Goal: Task Accomplishment & Management: Manage account settings

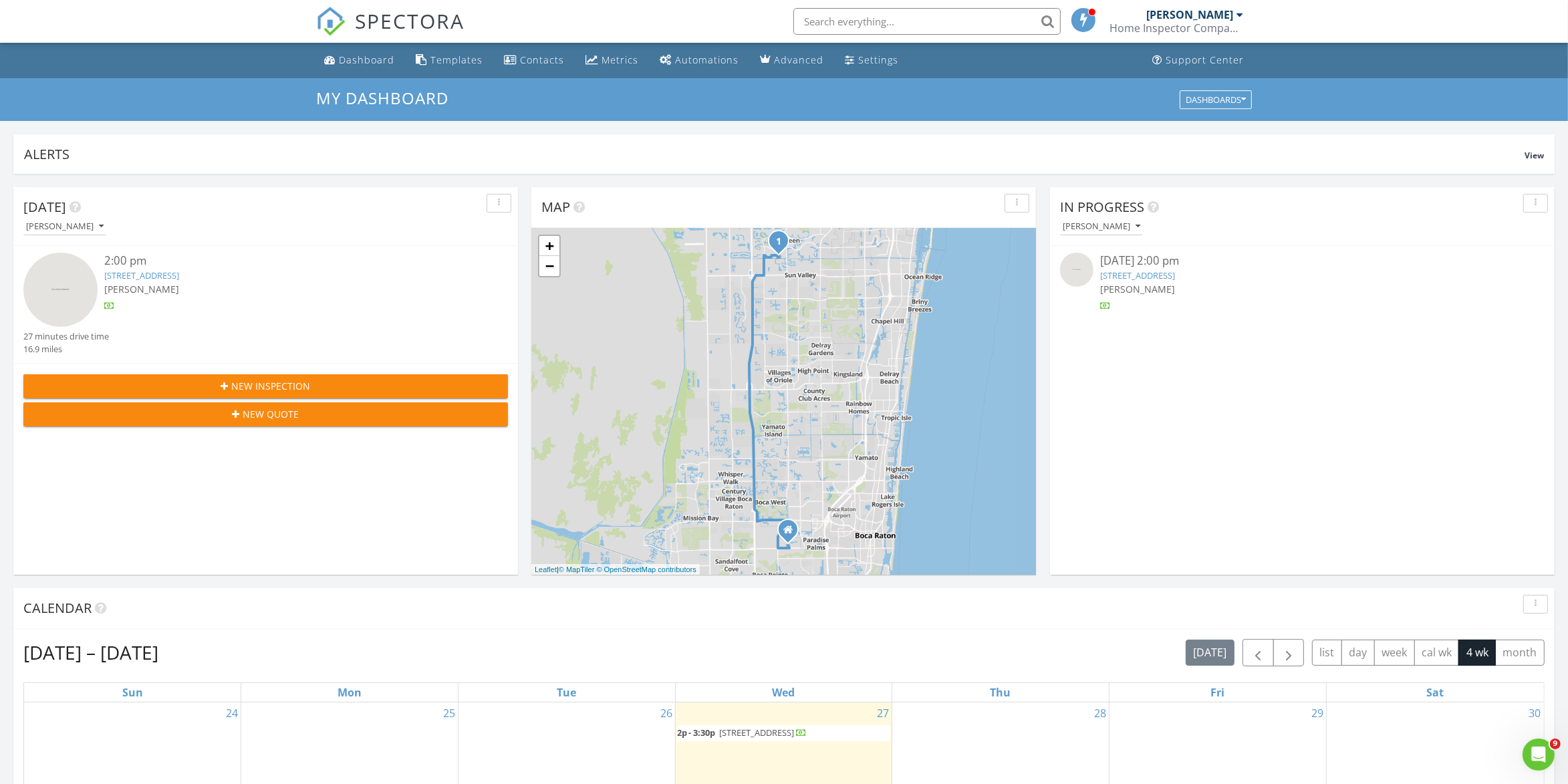
click at [1081, 268] on img at bounding box center [1077, 270] width 34 height 34
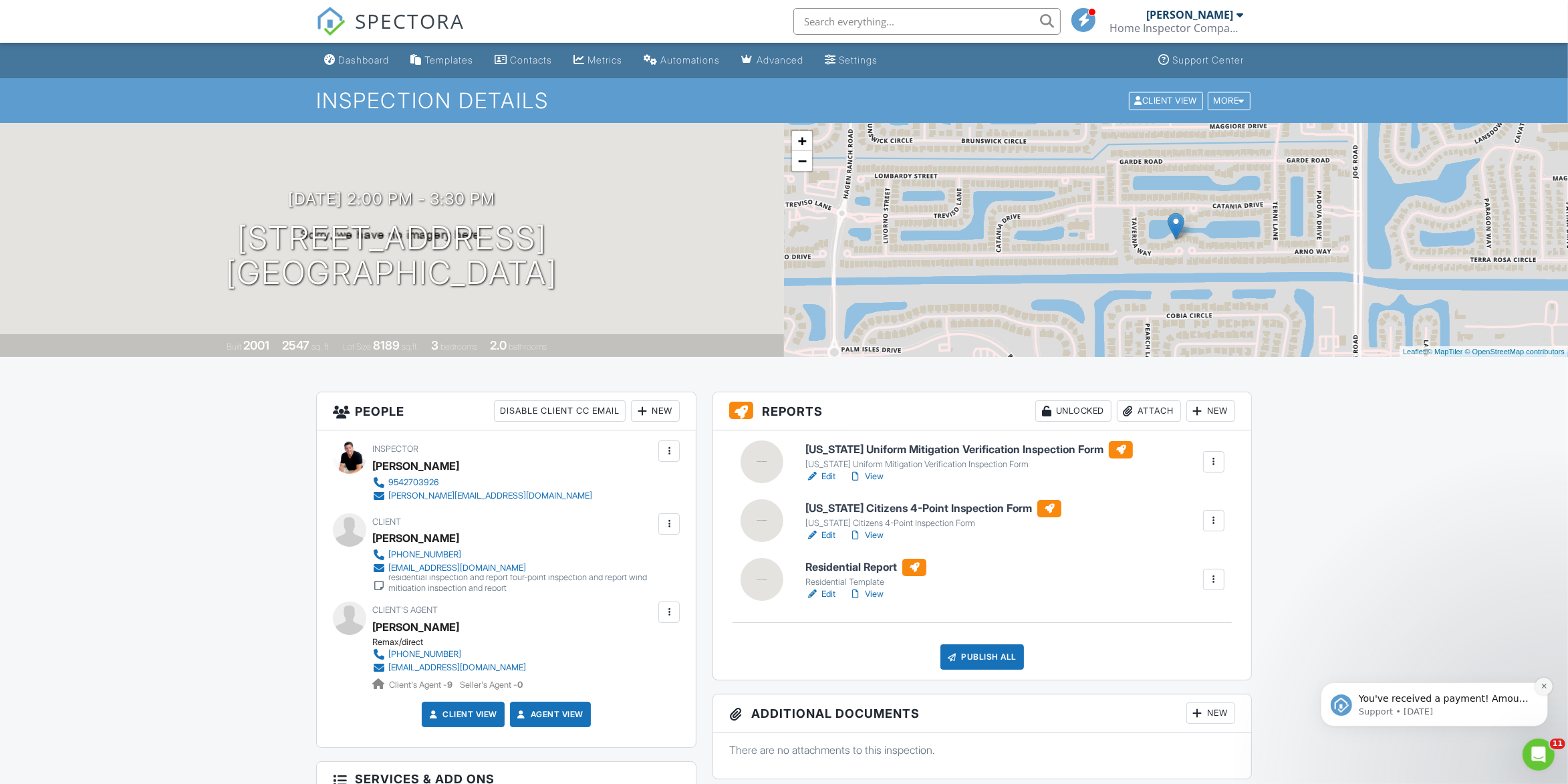
click at [1543, 685] on icon "Dismiss notification" at bounding box center [1543, 685] width 7 height 7
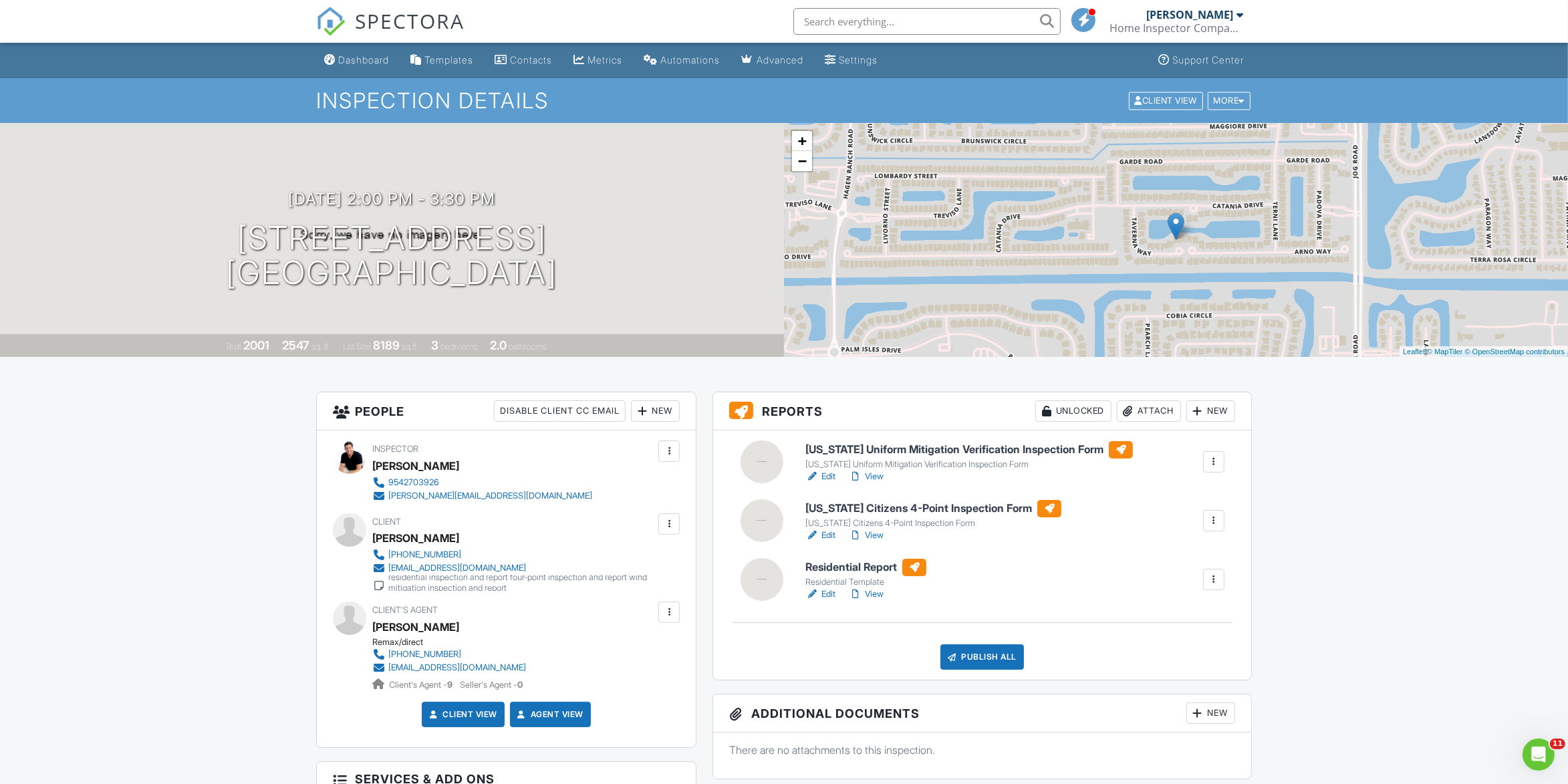
click at [834, 597] on link "Edit" at bounding box center [820, 594] width 30 height 13
